Goal: Find contact information: Find contact information

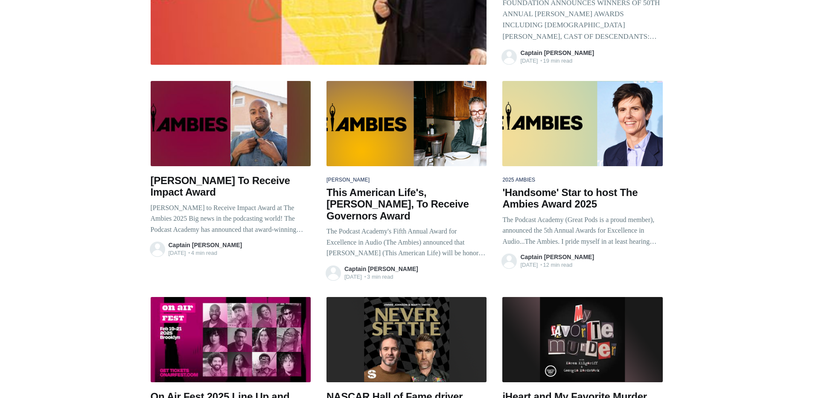
scroll to position [503, 0]
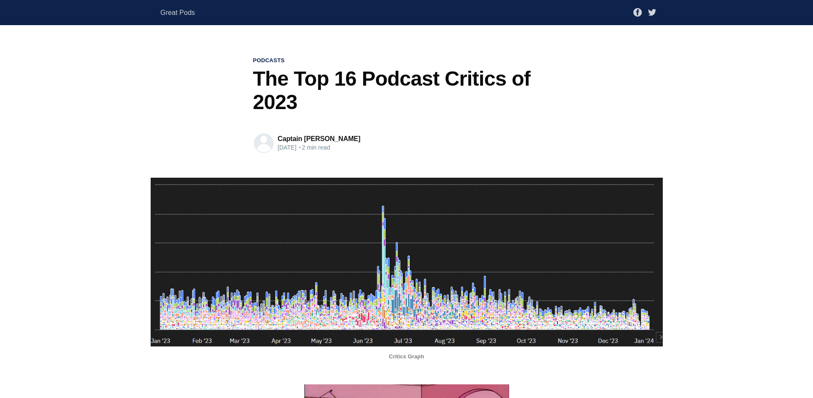
click at [305, 139] on link "Captain [PERSON_NAME]" at bounding box center [319, 138] width 83 height 7
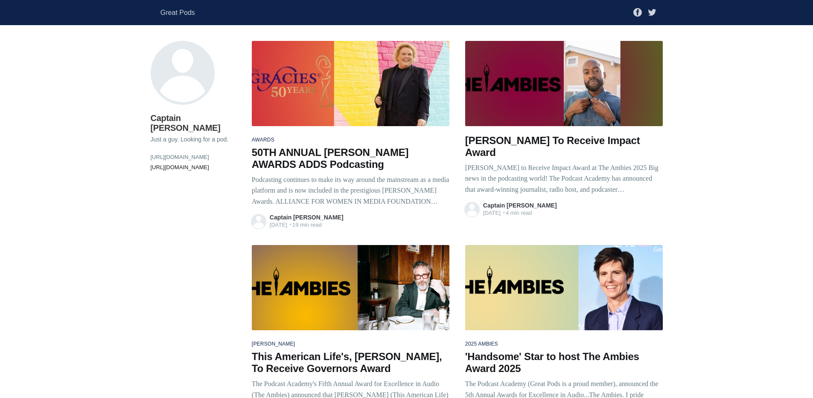
click at [187, 163] on link "https://twitter.com/captainronusc" at bounding box center [193, 168] width 85 height 11
